Goal: Communication & Community: Answer question/provide support

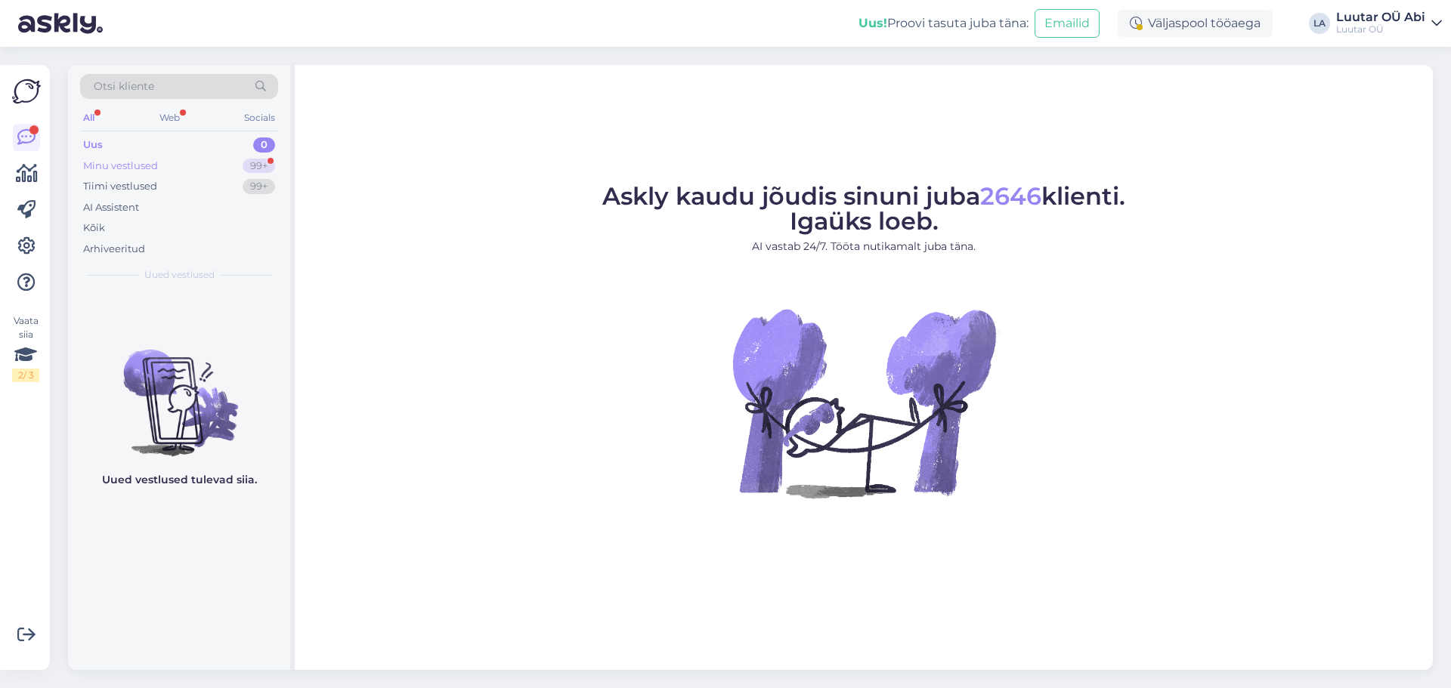
click at [202, 159] on div "Minu vestlused 99+" at bounding box center [179, 166] width 198 height 21
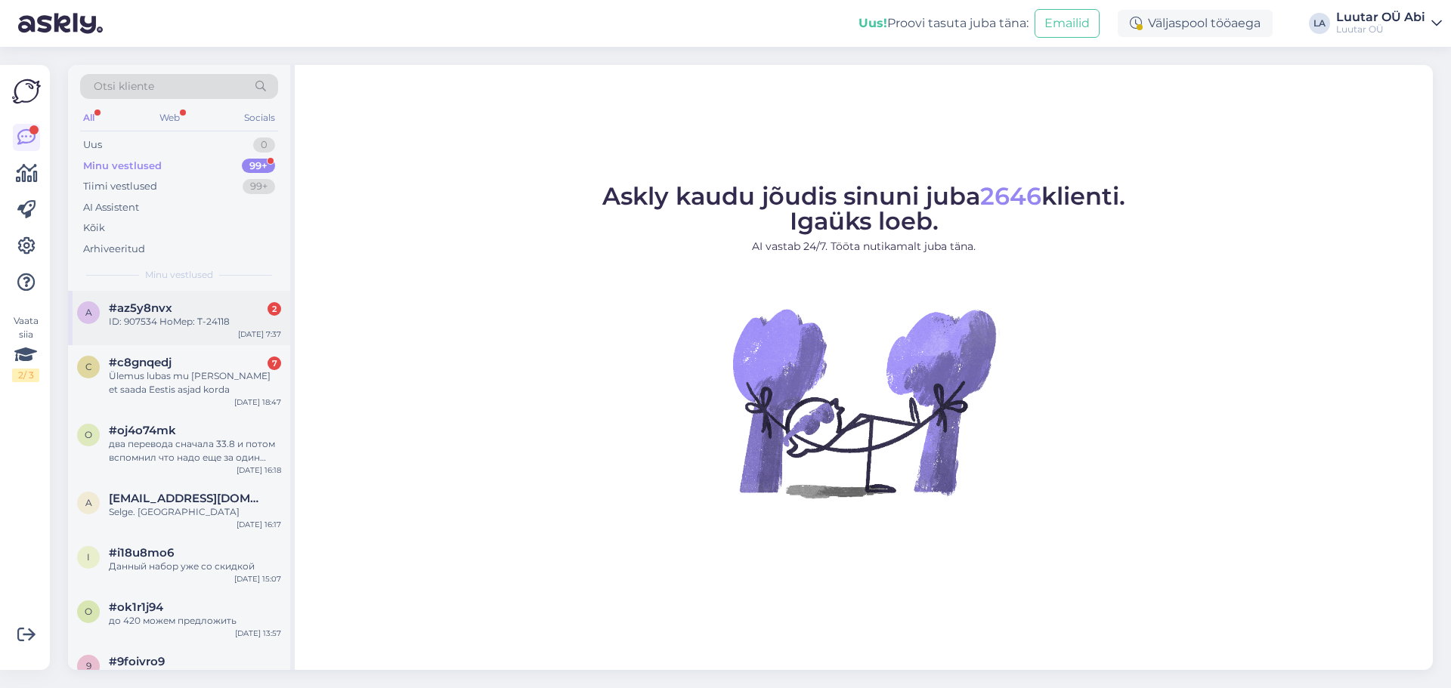
click at [222, 320] on div "ID: 907534 HoMep: T-24118" at bounding box center [195, 322] width 172 height 14
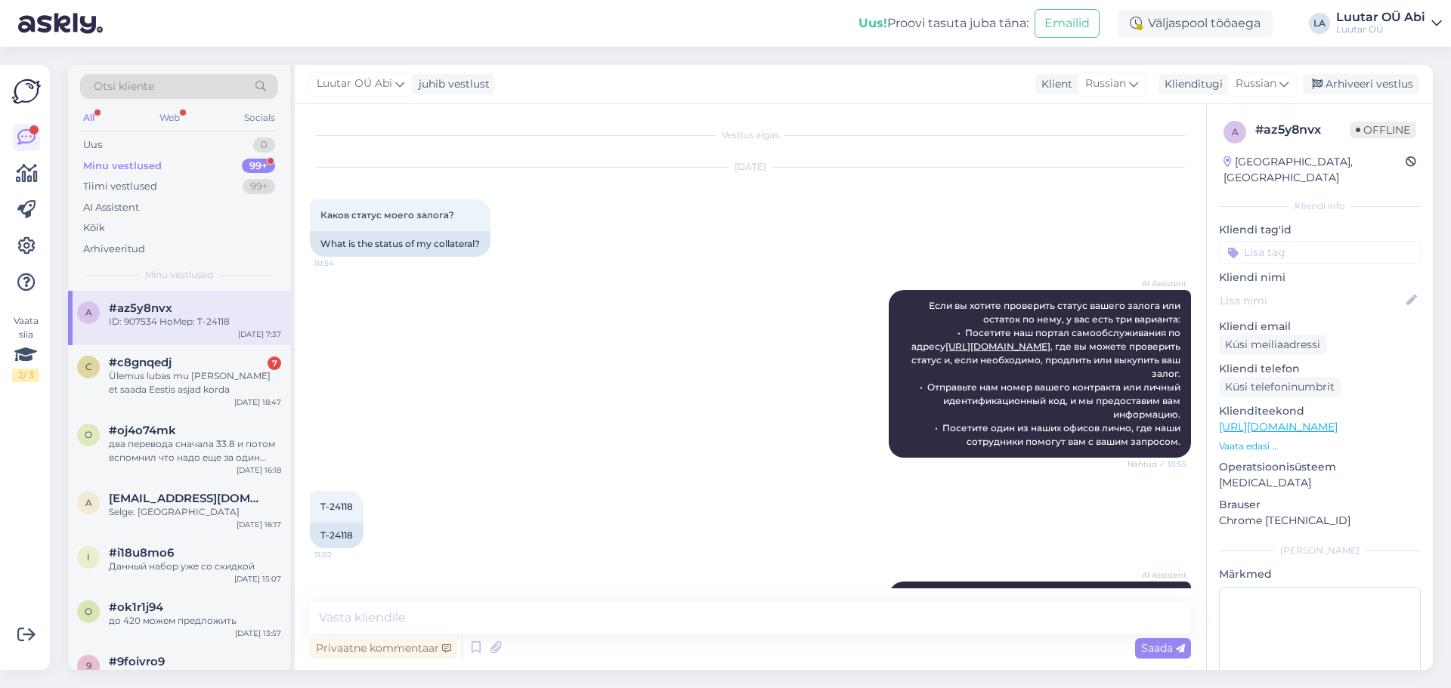
scroll to position [1730, 0]
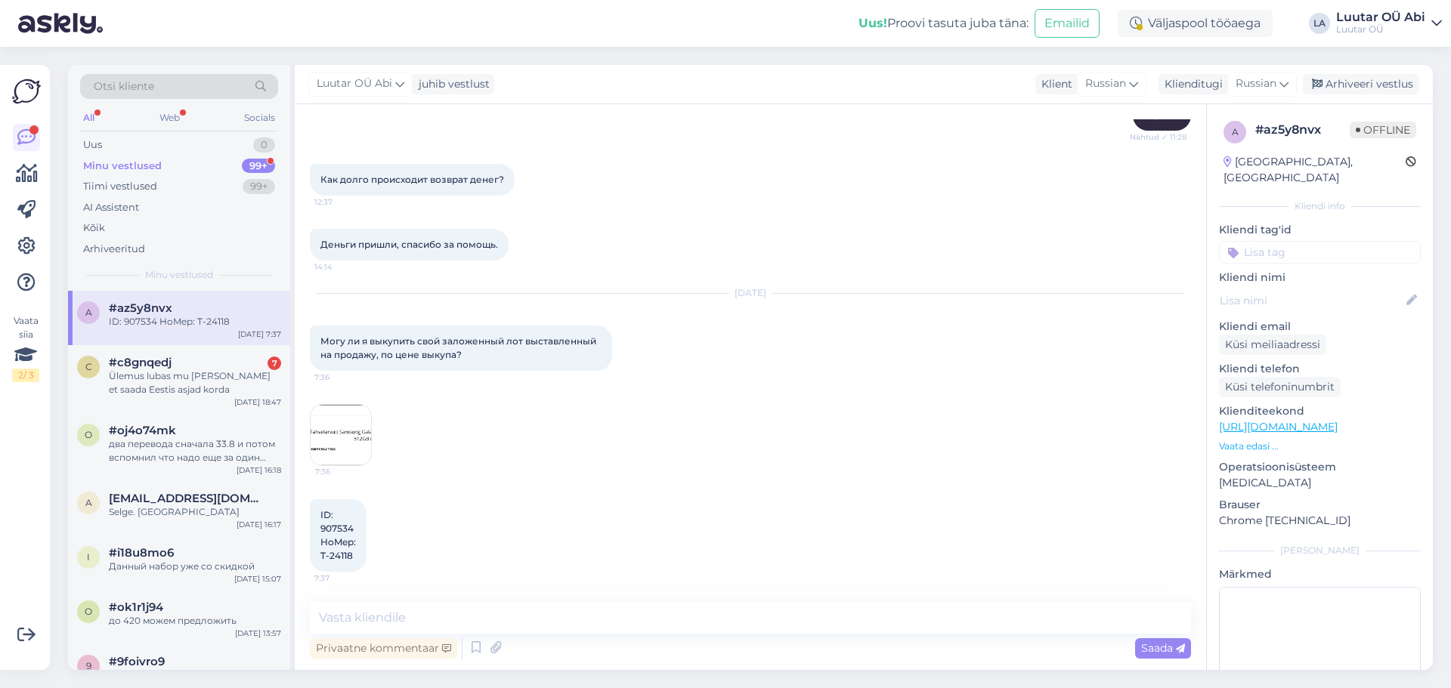
click at [329, 418] on img at bounding box center [341, 435] width 60 height 60
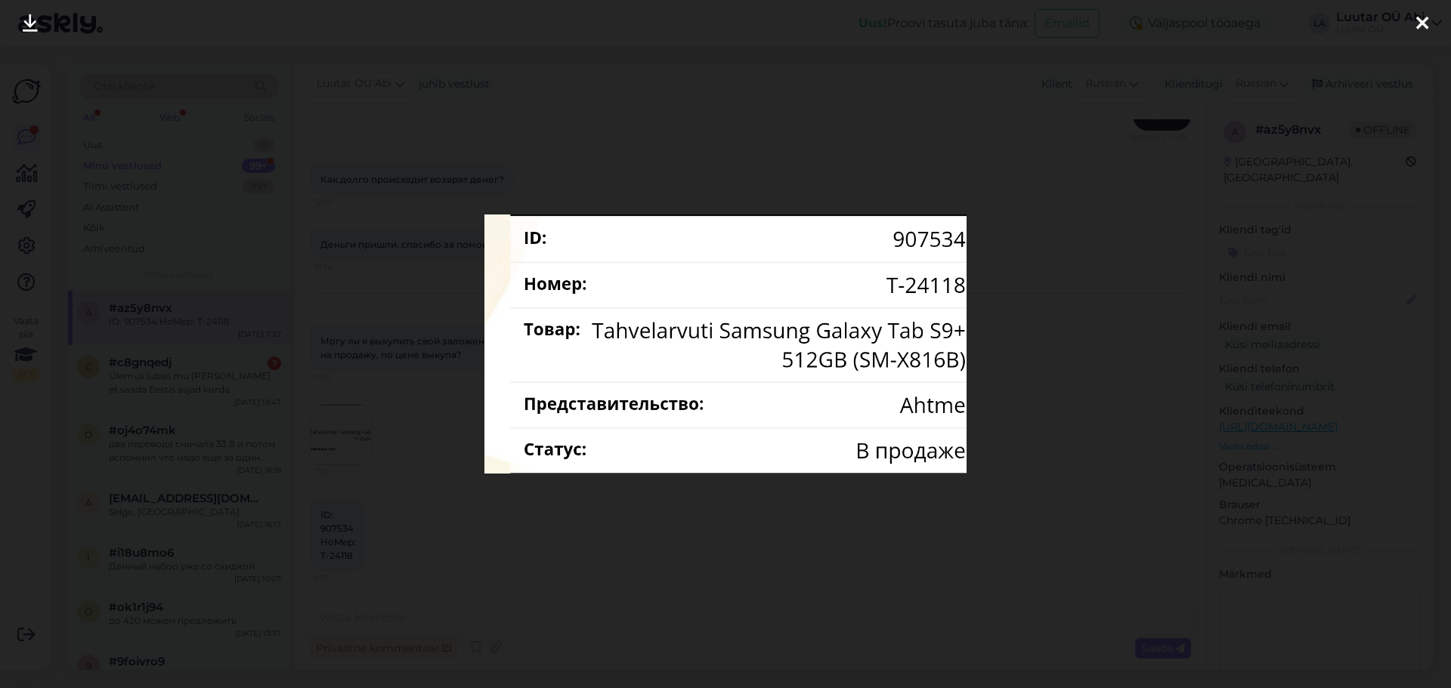
click at [239, 180] on div at bounding box center [725, 344] width 1451 height 688
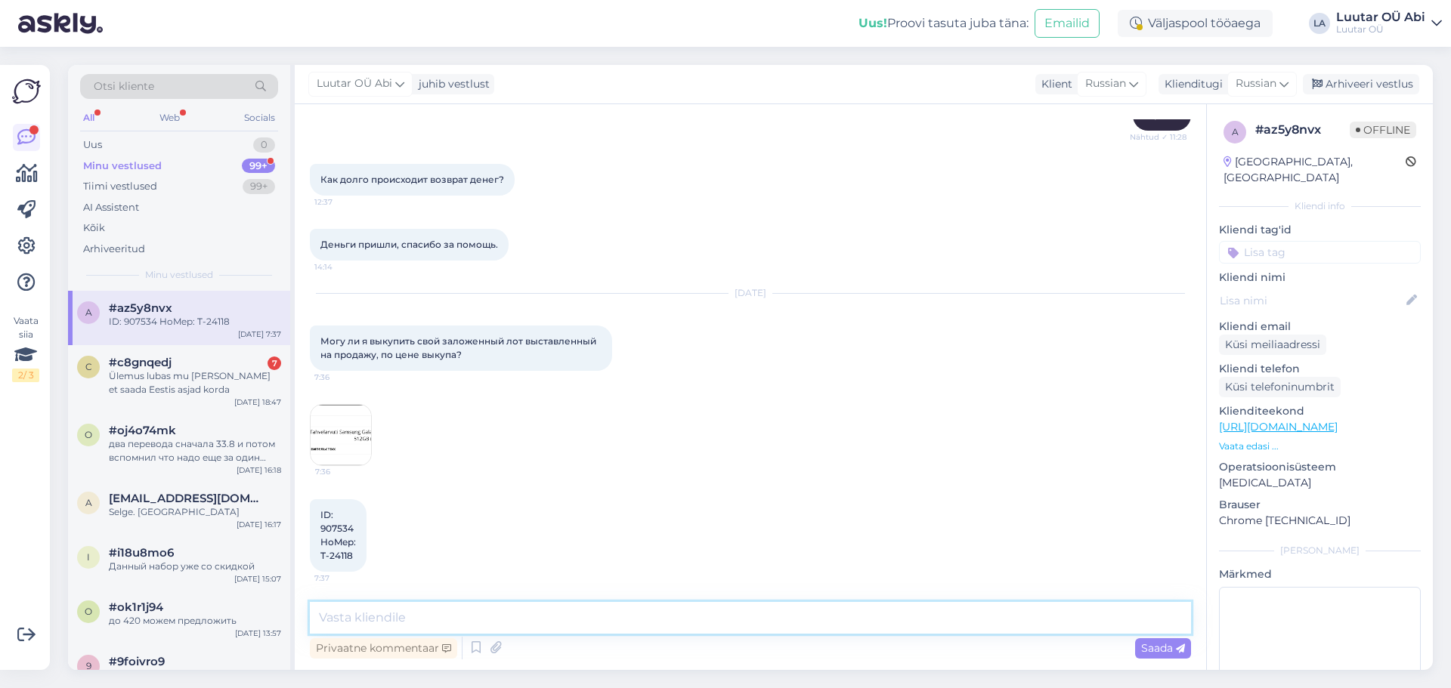
click at [420, 621] on textarea at bounding box center [750, 618] width 881 height 32
type textarea "Здравствуйте!"
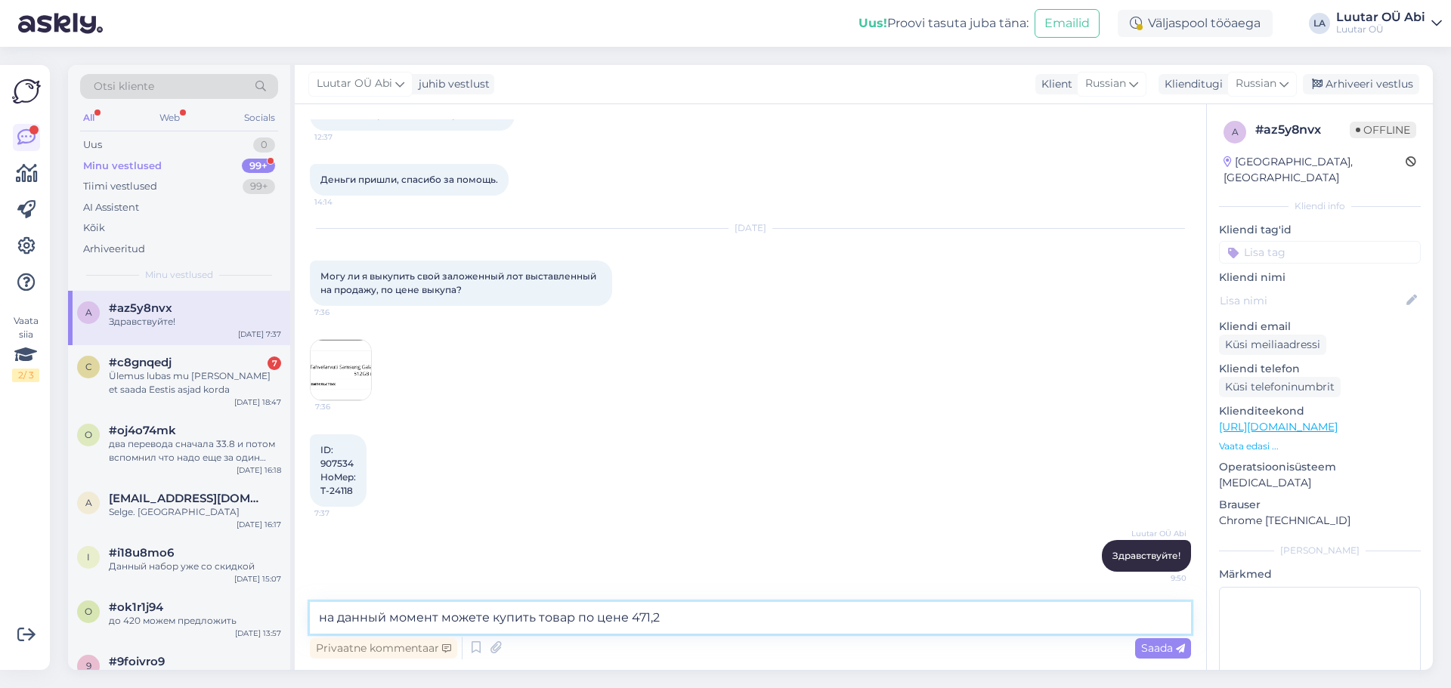
type textarea "на данный момент можете купить товар по цене 471,20"
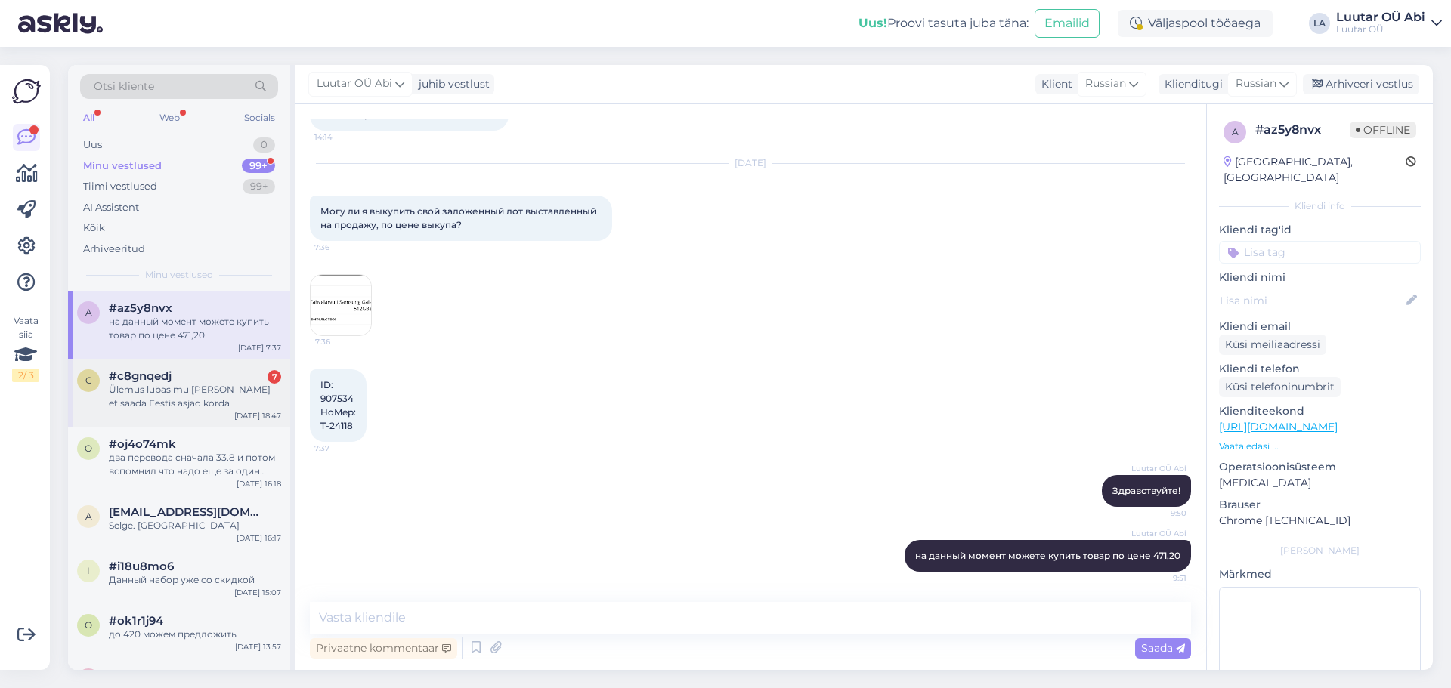
click at [175, 404] on div "Ülemus lubas mu [PERSON_NAME] et saada Eestis asjad korda" at bounding box center [195, 396] width 172 height 27
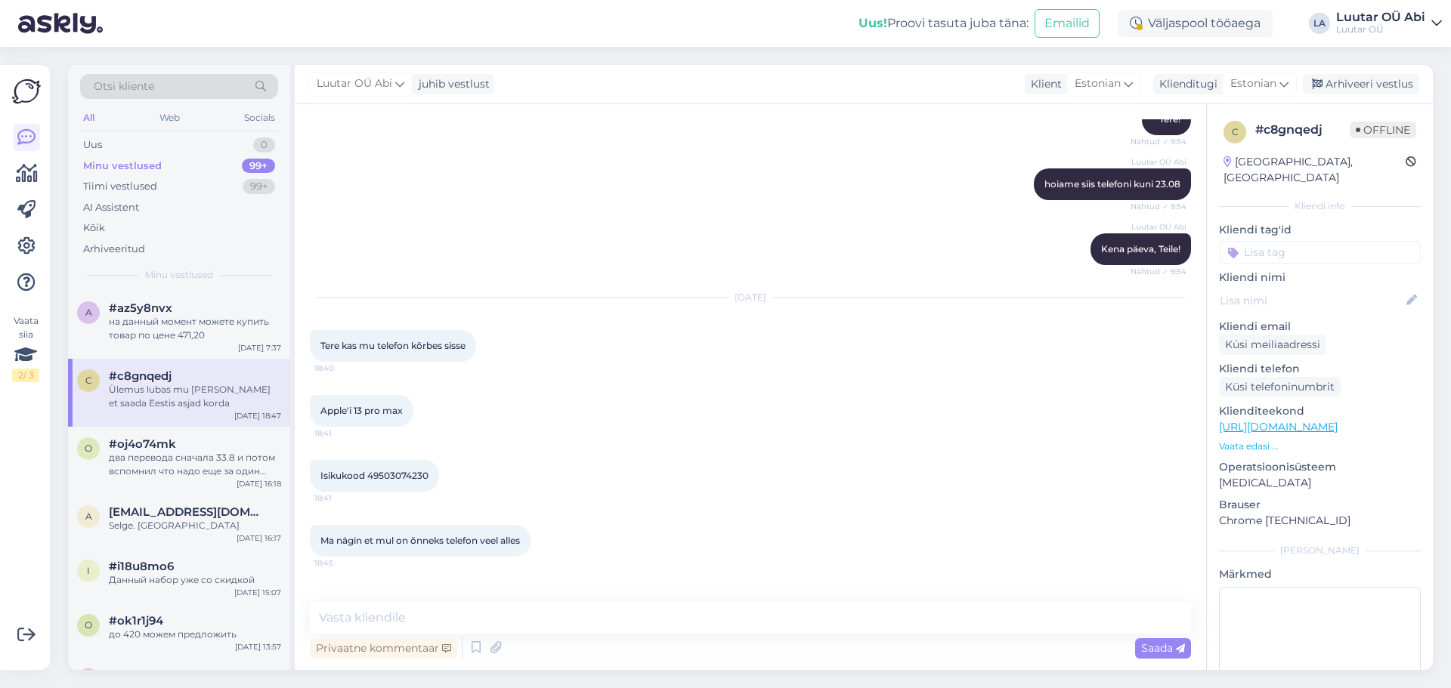
scroll to position [3125, 0]
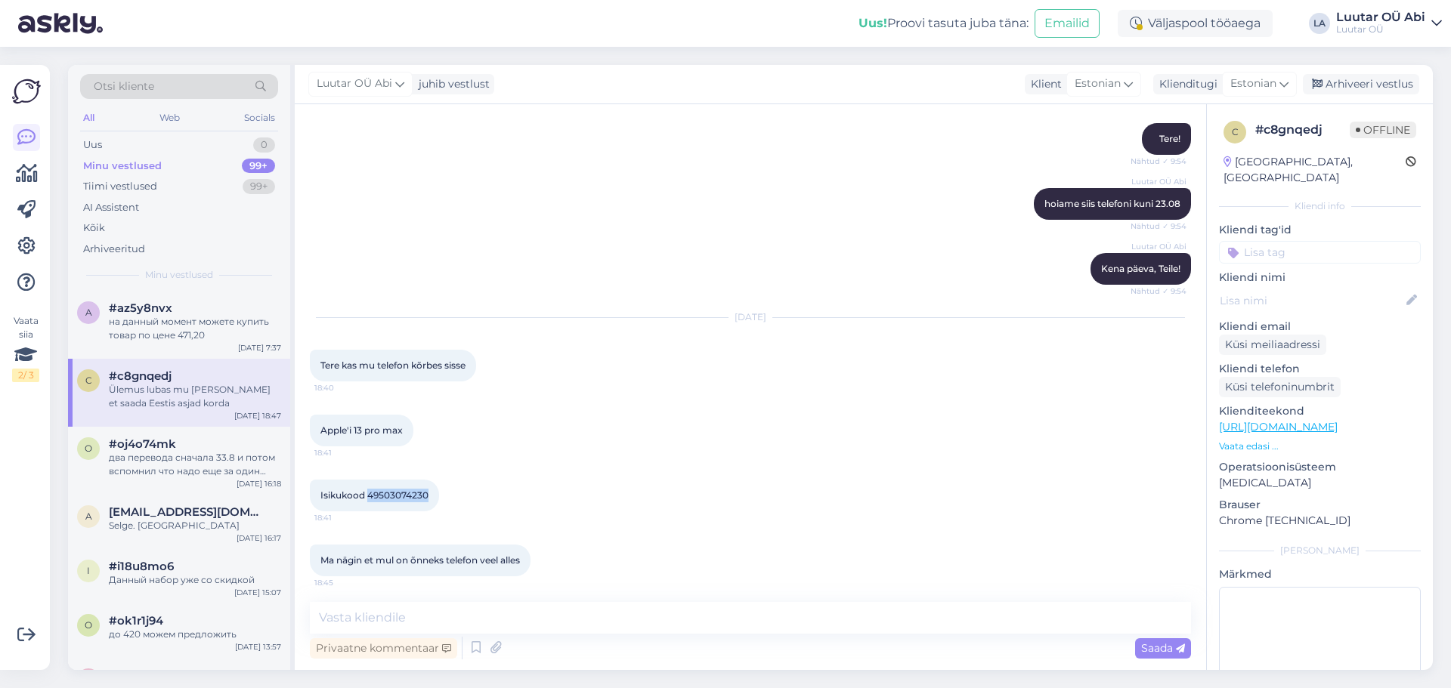
drag, startPoint x: 367, startPoint y: 469, endPoint x: 435, endPoint y: 475, distance: 68.2
click at [435, 480] on div "Isikukood 49503074230 18:41" at bounding box center [374, 496] width 129 height 32
copy span "49503074230"
click at [581, 398] on div "Apple'i 13 pro max 18:41" at bounding box center [750, 430] width 881 height 65
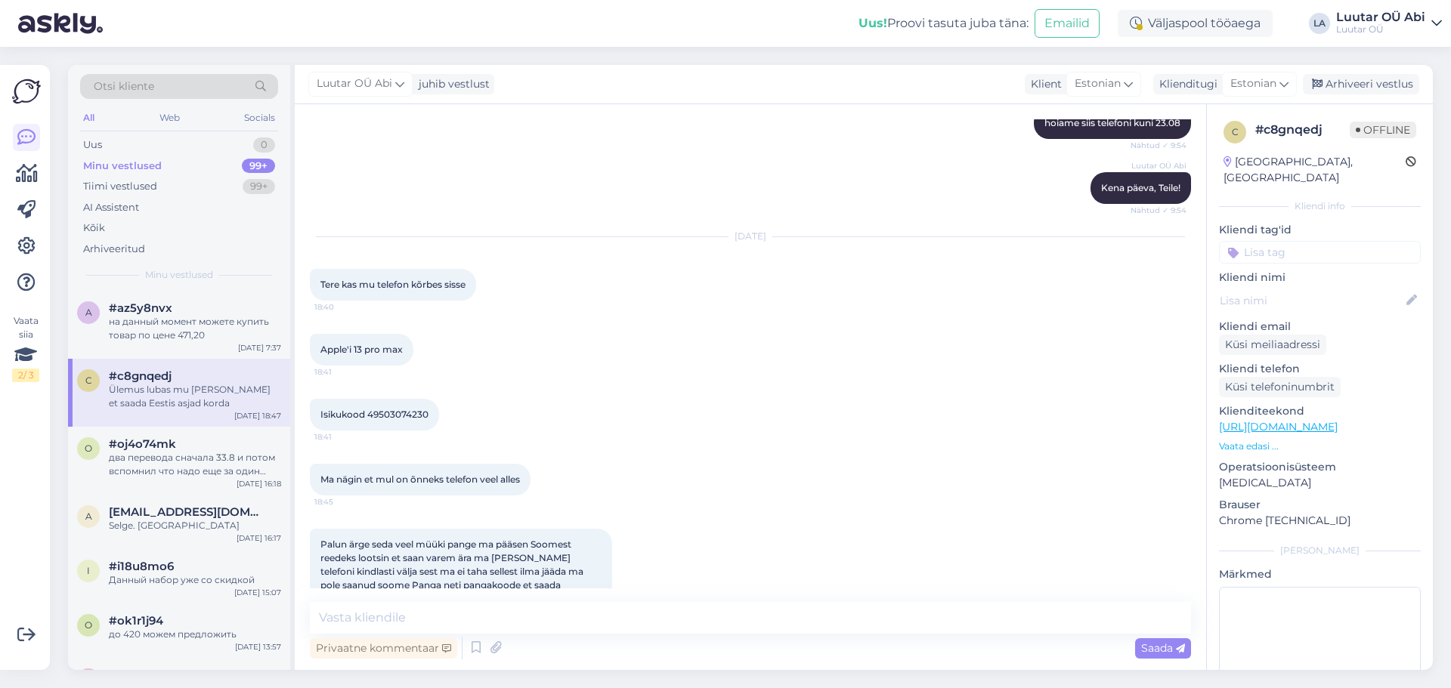
scroll to position [3352, 0]
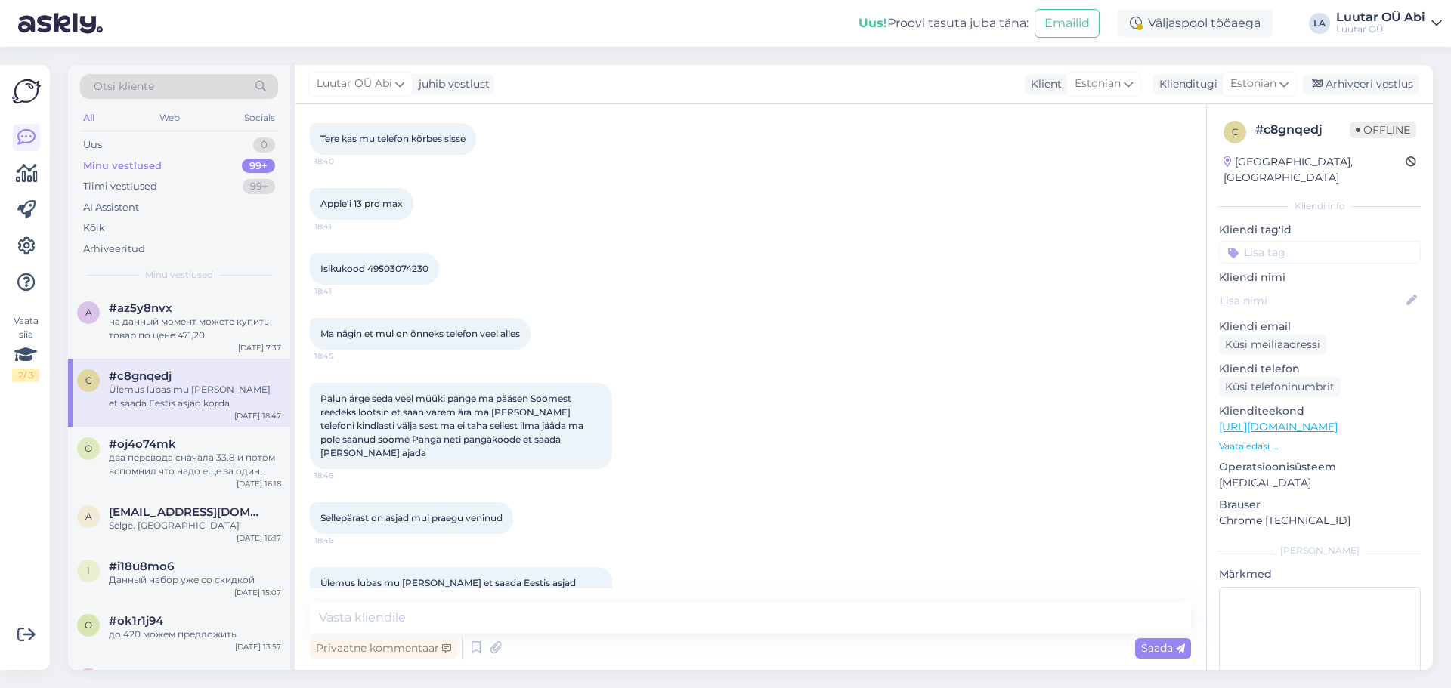
click at [918, 395] on div "Palun ärge seda veel müüki pange ma pääsen Soomest reedeks lootsin et saan vare…" at bounding box center [750, 426] width 881 height 119
click at [699, 626] on textarea at bounding box center [750, 618] width 881 height 32
type textarea "Tere!"
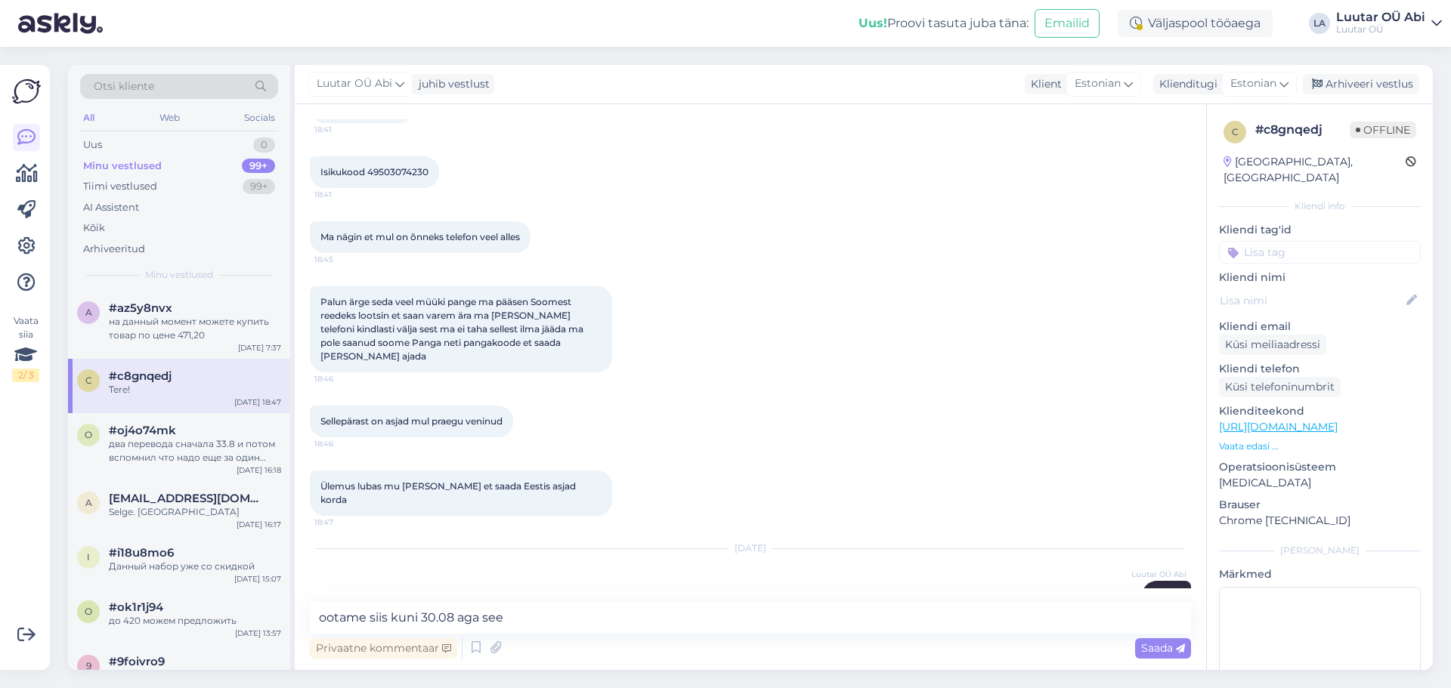
click at [886, 422] on div "Vestlus algas [DATE] Tere mul oleks teile 2 küsimust 9:58 Hello, I have 2 quest…" at bounding box center [757, 353] width 895 height 469
click at [886, 413] on div "Sellepärast on asjad mul praegu veninud 18:46" at bounding box center [750, 421] width 881 height 65
click at [546, 617] on textarea "ootame siis kuni 30.08 aga see" at bounding box center [750, 618] width 881 height 32
type textarea "ootame siis kuni 30.08 aga see viimane tähtaeg"
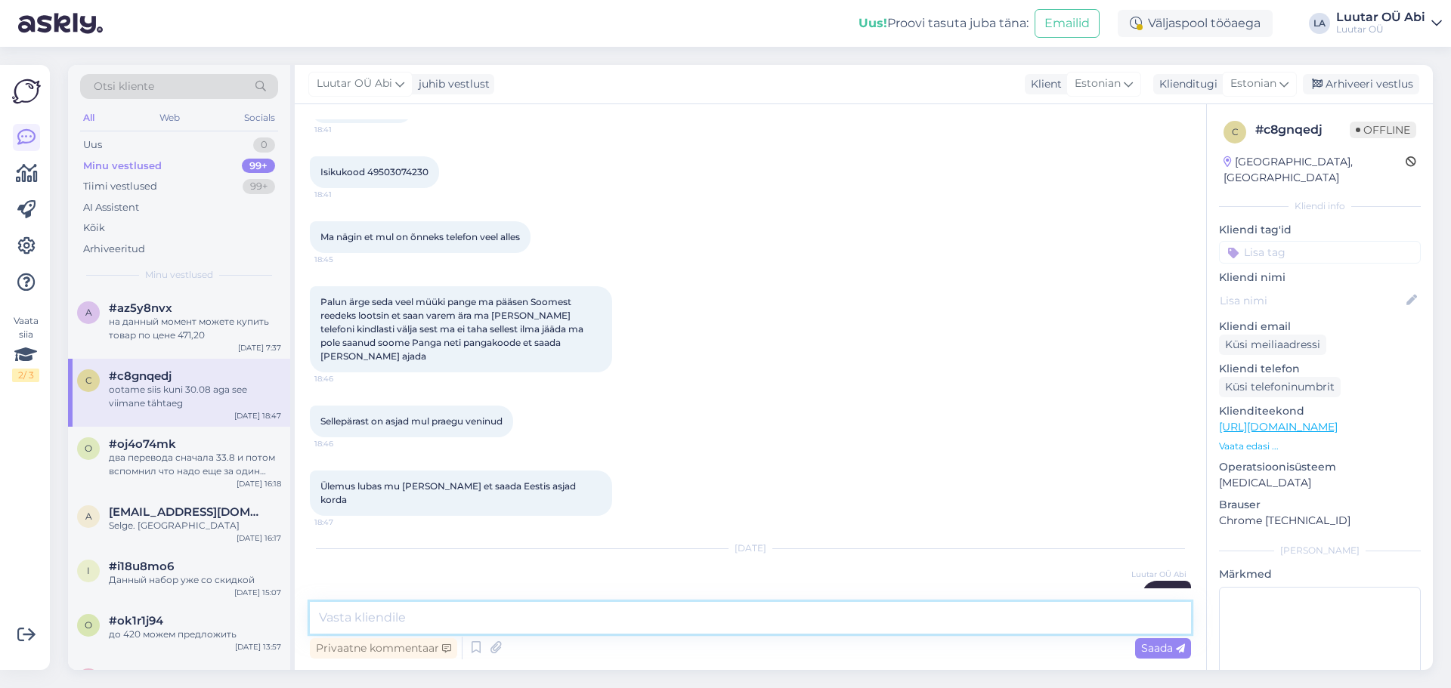
scroll to position [3513, 0]
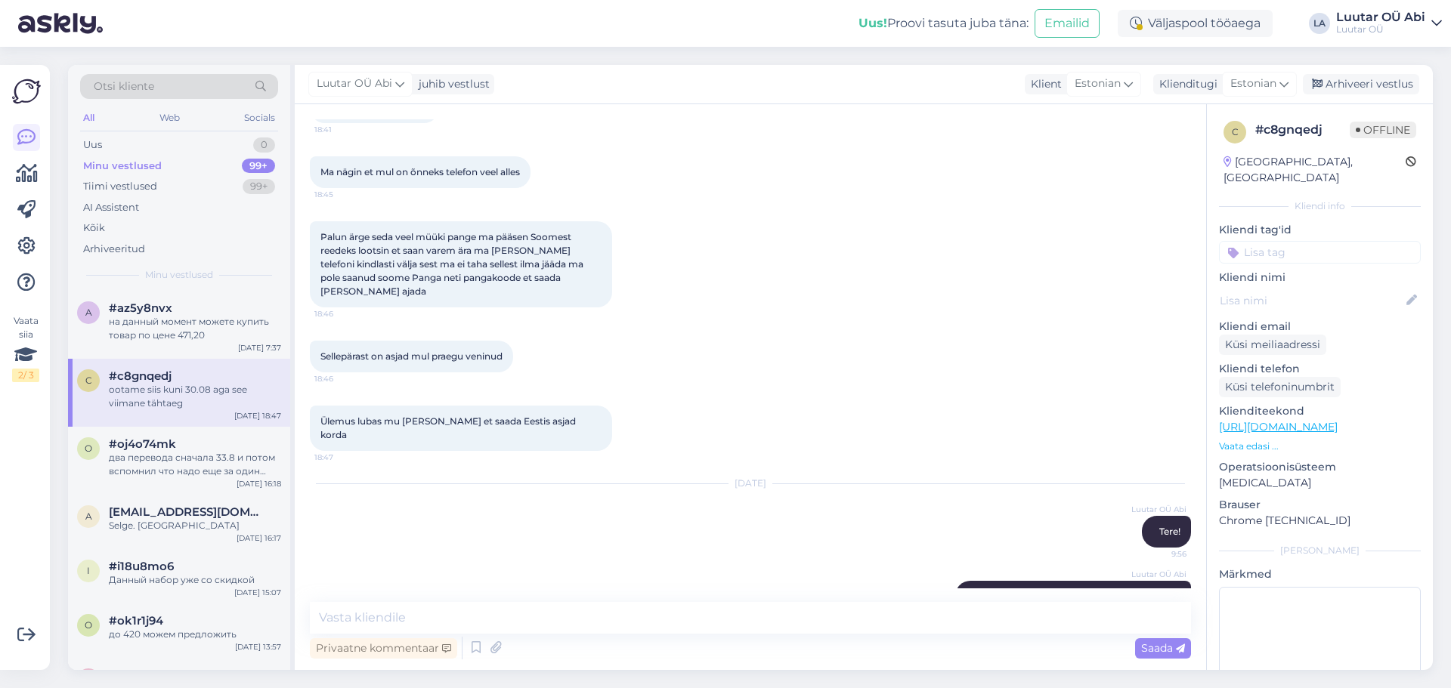
click at [908, 389] on div "Ülemus lubas mu [PERSON_NAME] et saada Eestis asjad korda 18:47" at bounding box center [750, 428] width 881 height 79
click at [911, 357] on div "Sellepärast on asjad mul praegu veninud 18:46" at bounding box center [750, 356] width 881 height 65
click at [206, 188] on div "Tiimi vestlused 99+" at bounding box center [179, 186] width 198 height 21
